Goal: Transaction & Acquisition: Register for event/course

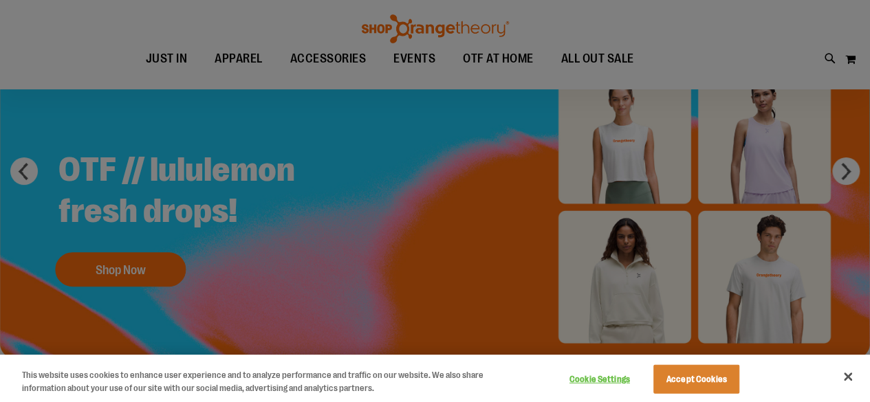
scroll to position [87, 0]
click at [428, 254] on div at bounding box center [435, 201] width 870 height 402
click at [849, 376] on button "Close" at bounding box center [848, 377] width 30 height 30
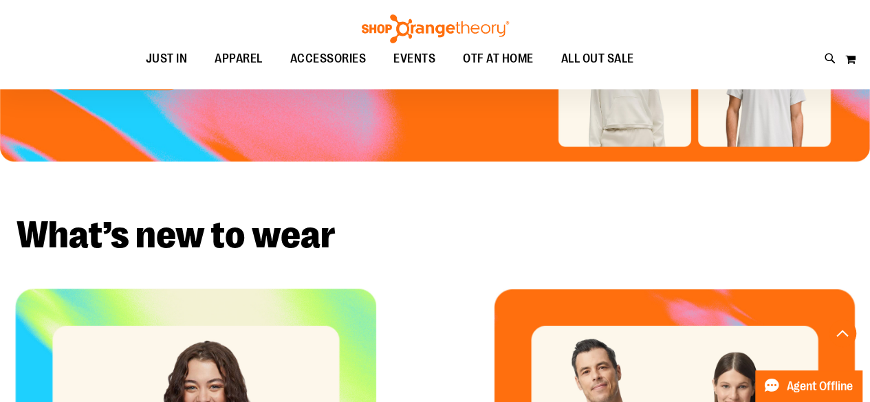
scroll to position [0, 0]
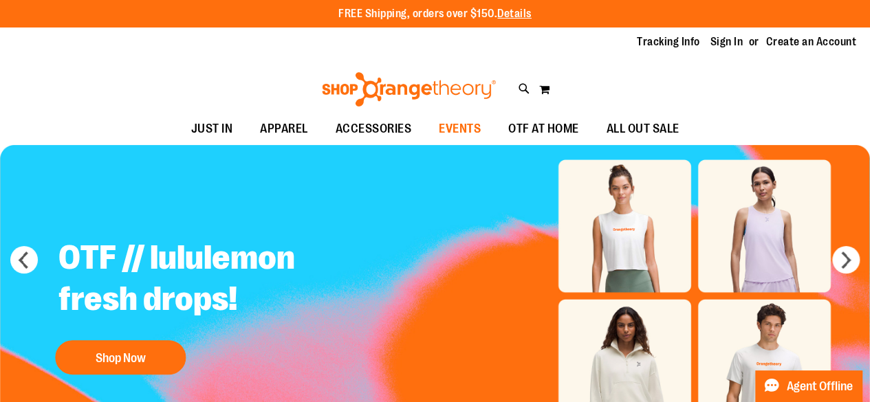
click at [473, 131] on span "EVENTS" at bounding box center [460, 128] width 42 height 31
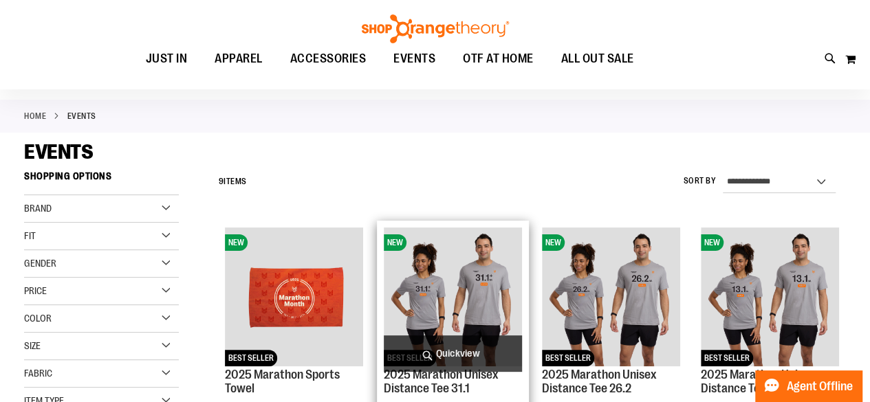
scroll to position [43, 0]
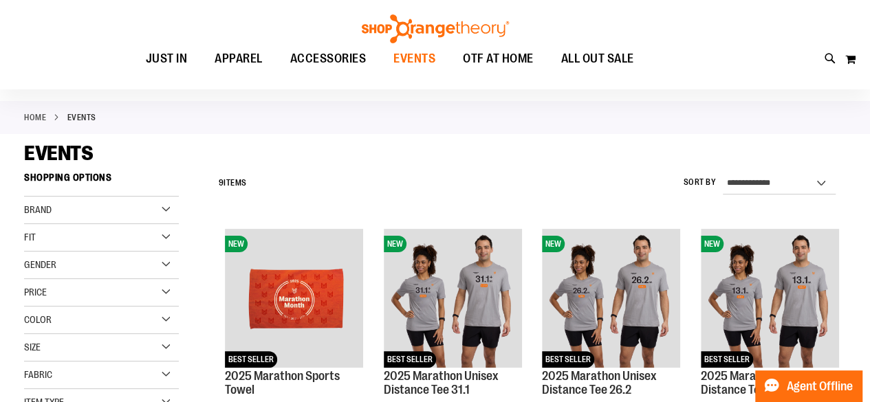
click at [422, 56] on span "EVENTS" at bounding box center [414, 58] width 42 height 31
